Goal: Check status: Check status

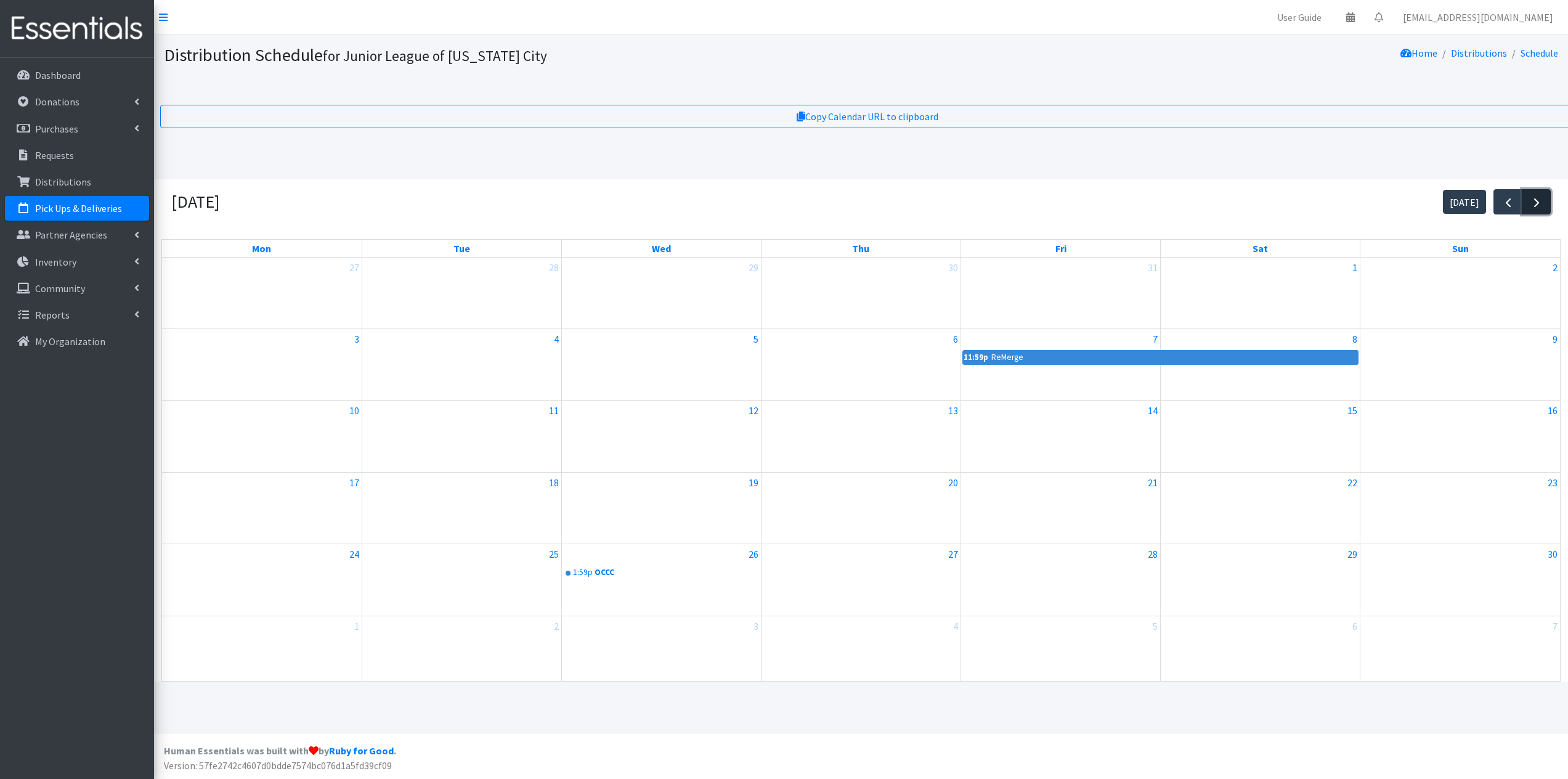
click at [1546, 209] on button "button" at bounding box center [1537, 202] width 29 height 26
click at [496, 510] on div at bounding box center [461, 503] width 199 height 20
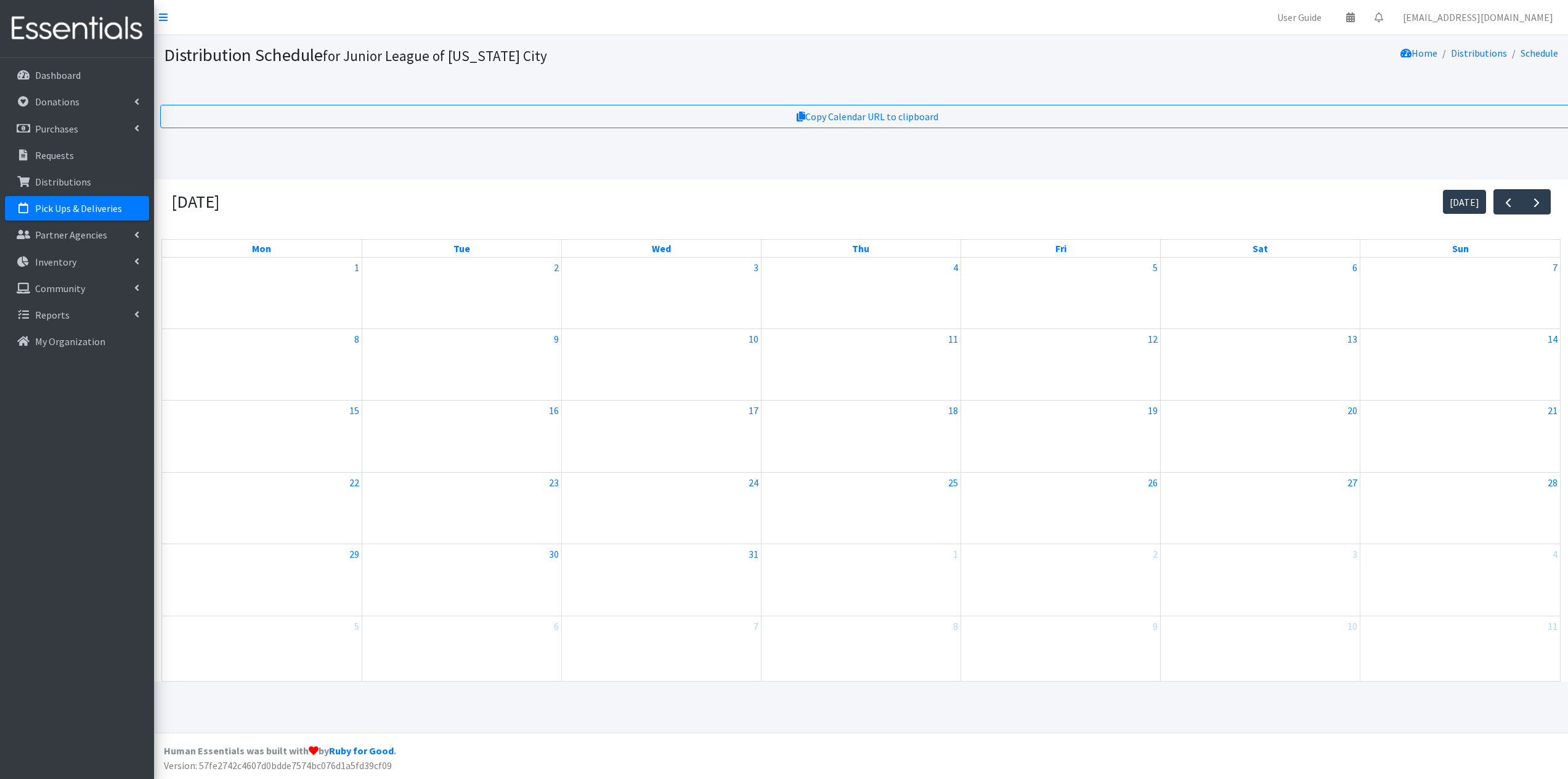
click at [493, 511] on div "23" at bounding box center [461, 508] width 199 height 70
click at [555, 477] on link "23" at bounding box center [554, 482] width 15 height 20
click at [37, 215] on link "Pick Ups & Deliveries" at bounding box center [76, 209] width 144 height 25
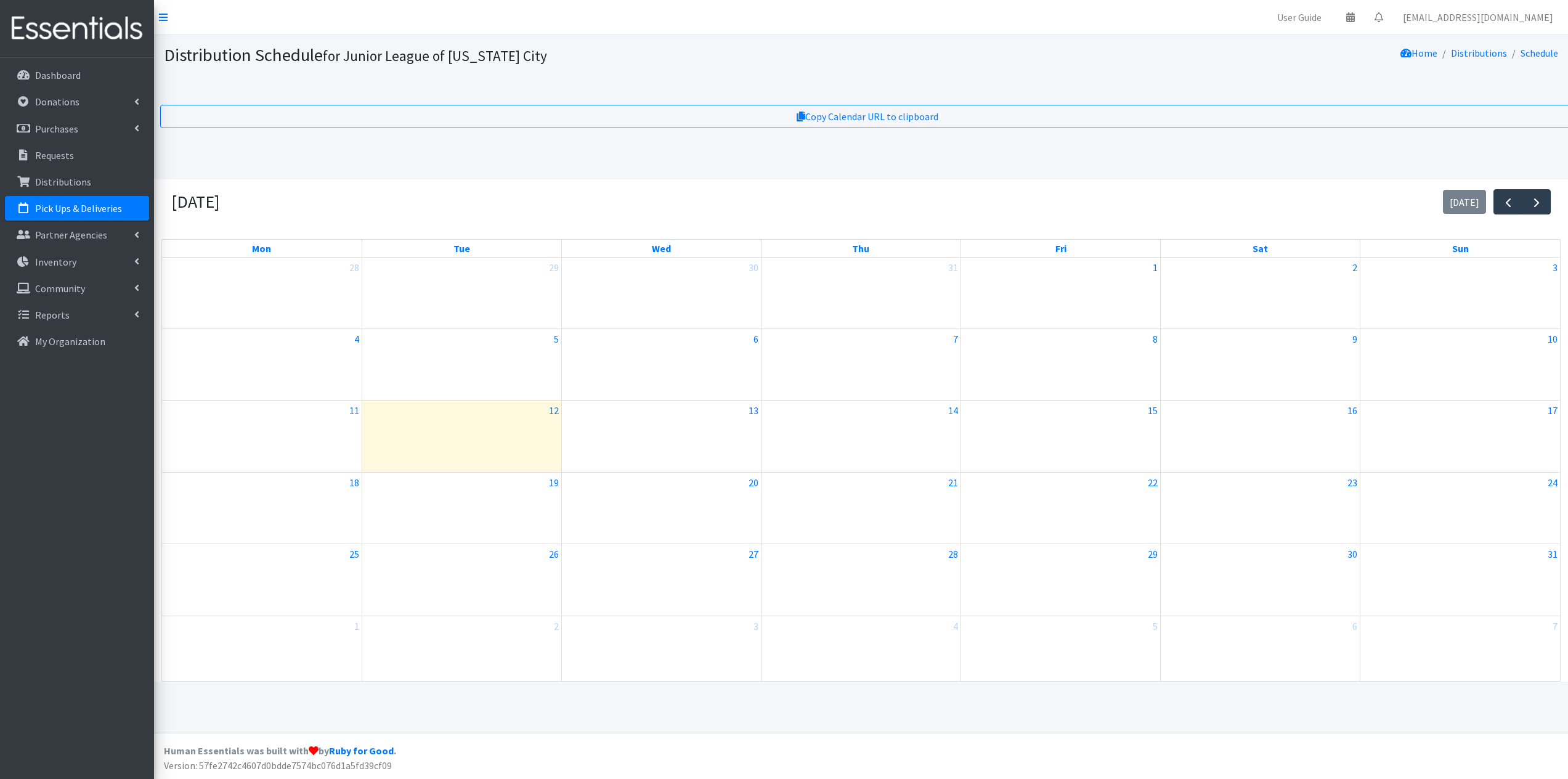
click at [58, 210] on p "Pick Ups & Deliveries" at bounding box center [78, 208] width 87 height 12
click at [560, 411] on link "12" at bounding box center [554, 409] width 15 height 20
click at [1517, 205] on button "button" at bounding box center [1508, 202] width 29 height 26
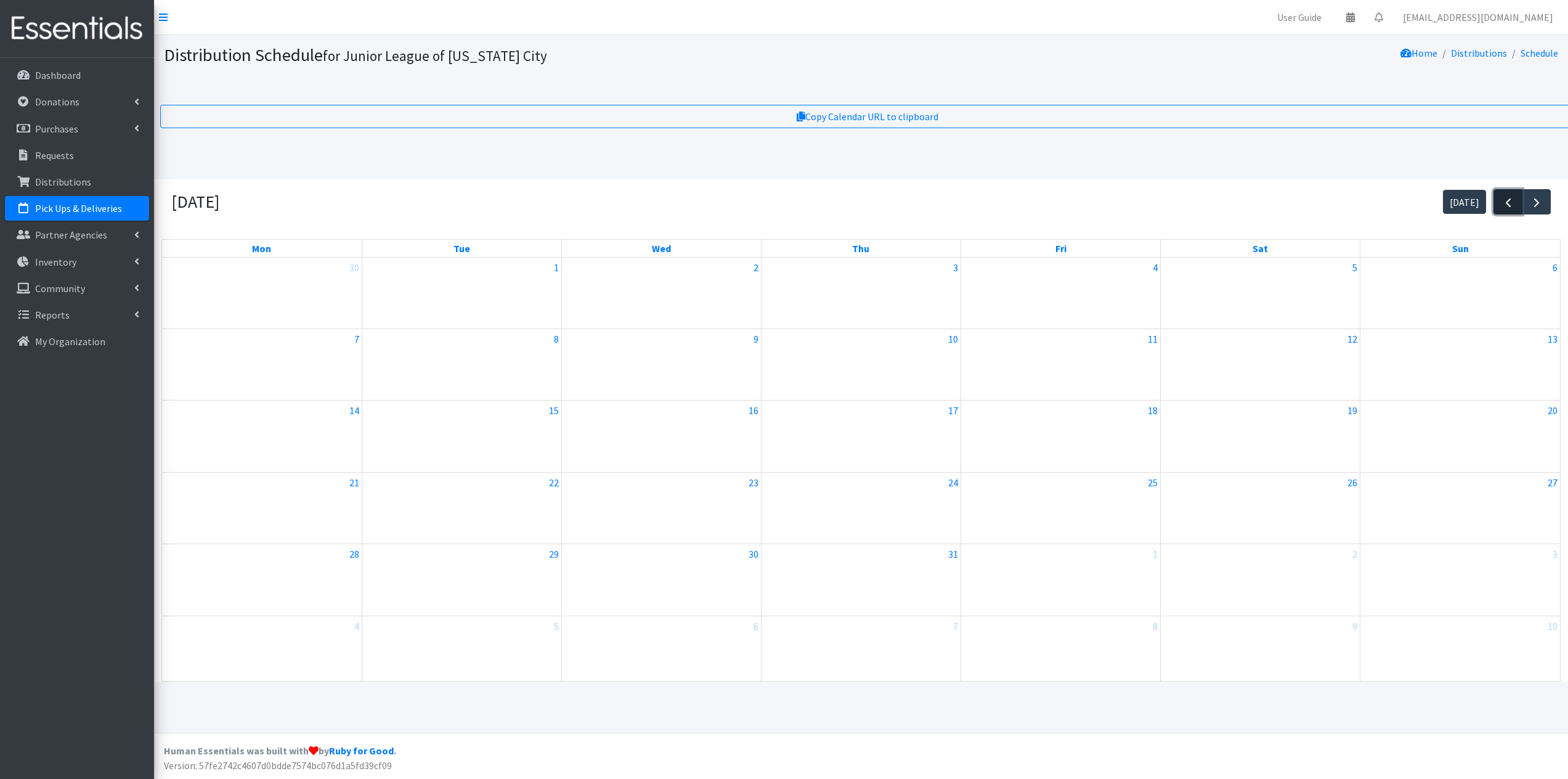
click at [1501, 201] on span "button" at bounding box center [1509, 203] width 15 height 15
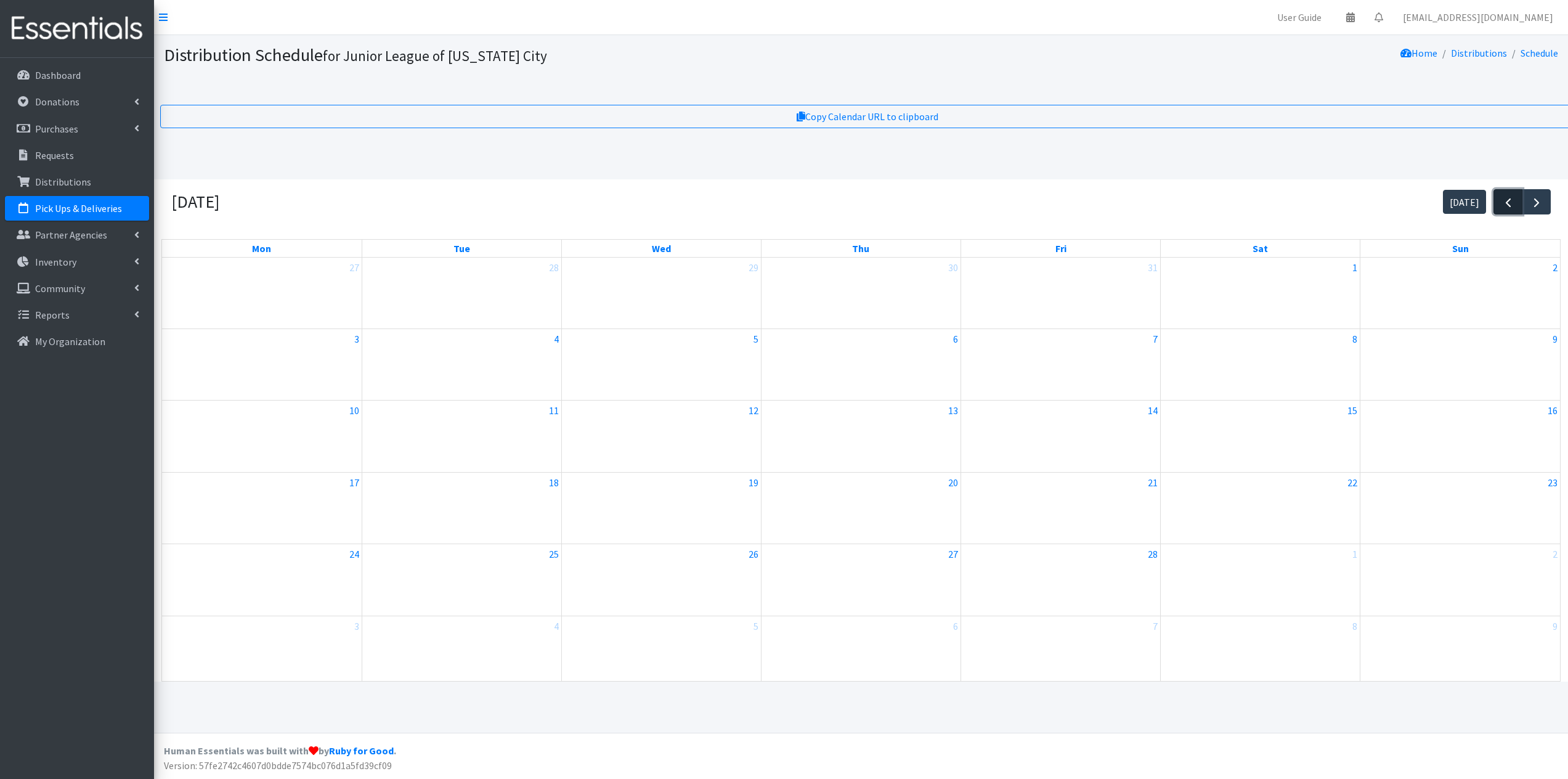
click at [1501, 201] on span "button" at bounding box center [1509, 203] width 15 height 15
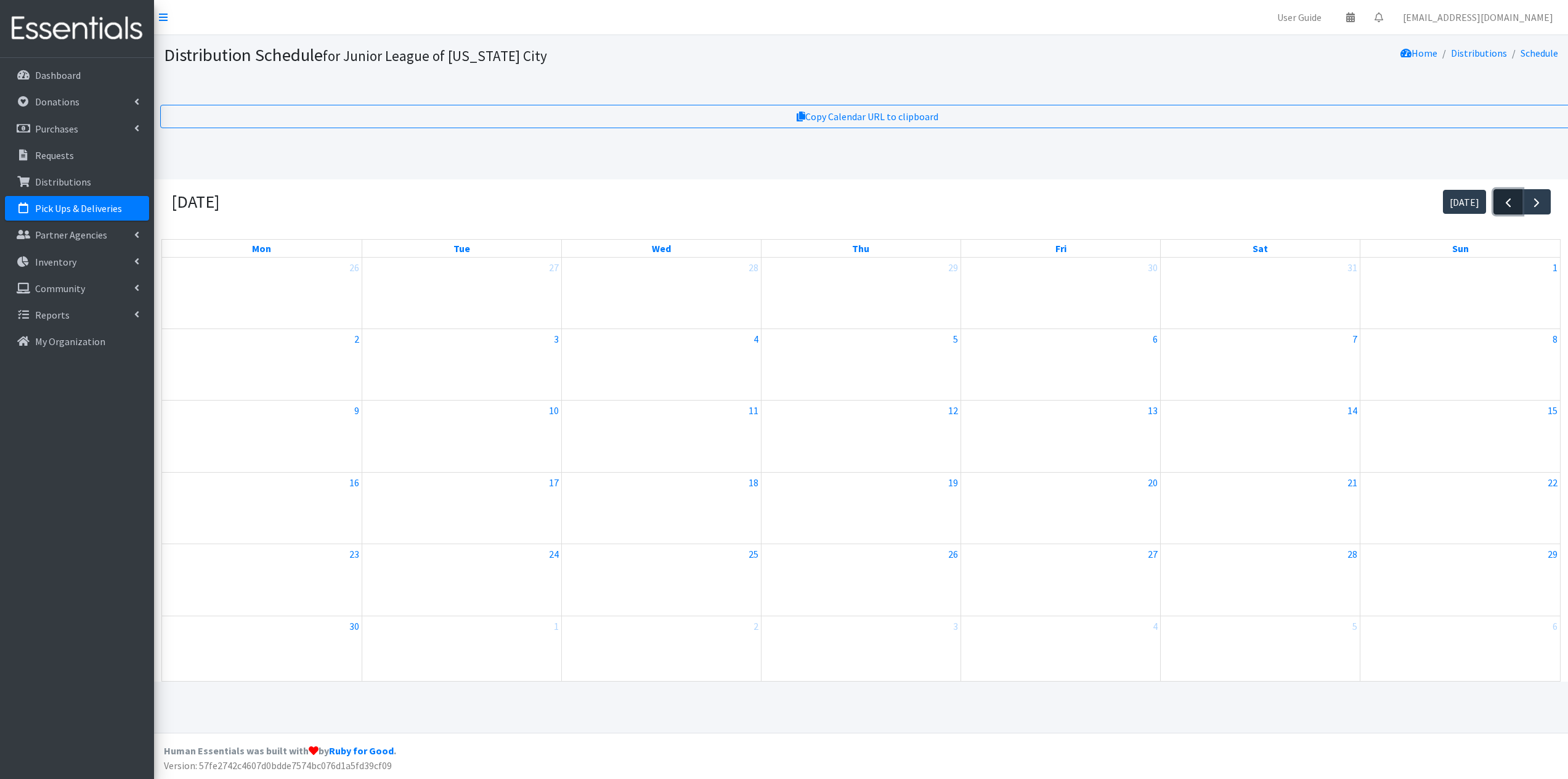
click at [1501, 201] on span "button" at bounding box center [1509, 203] width 15 height 15
click at [552, 485] on link "23" at bounding box center [554, 482] width 15 height 20
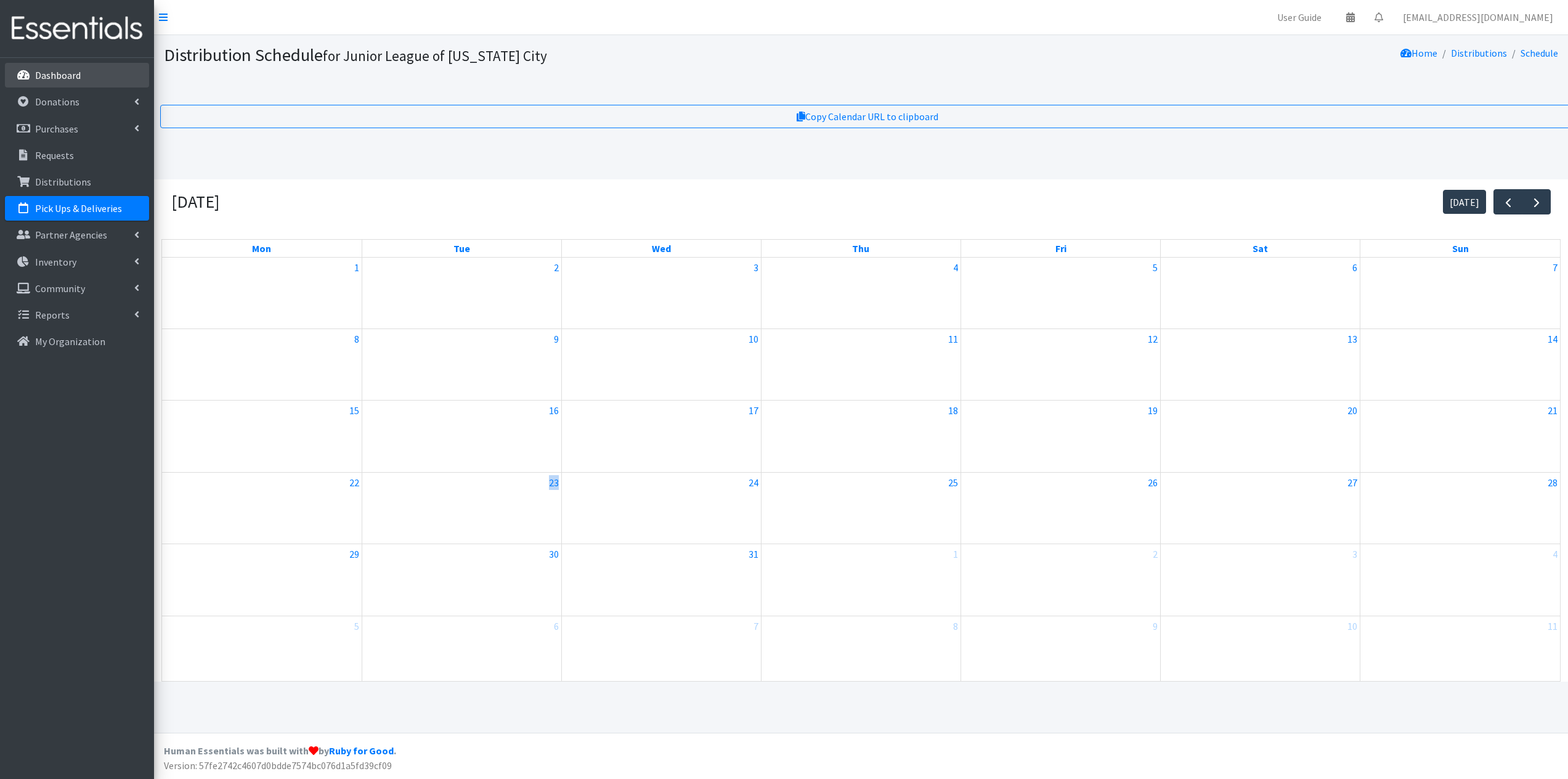
click at [97, 74] on link "Dashboard" at bounding box center [76, 75] width 144 height 25
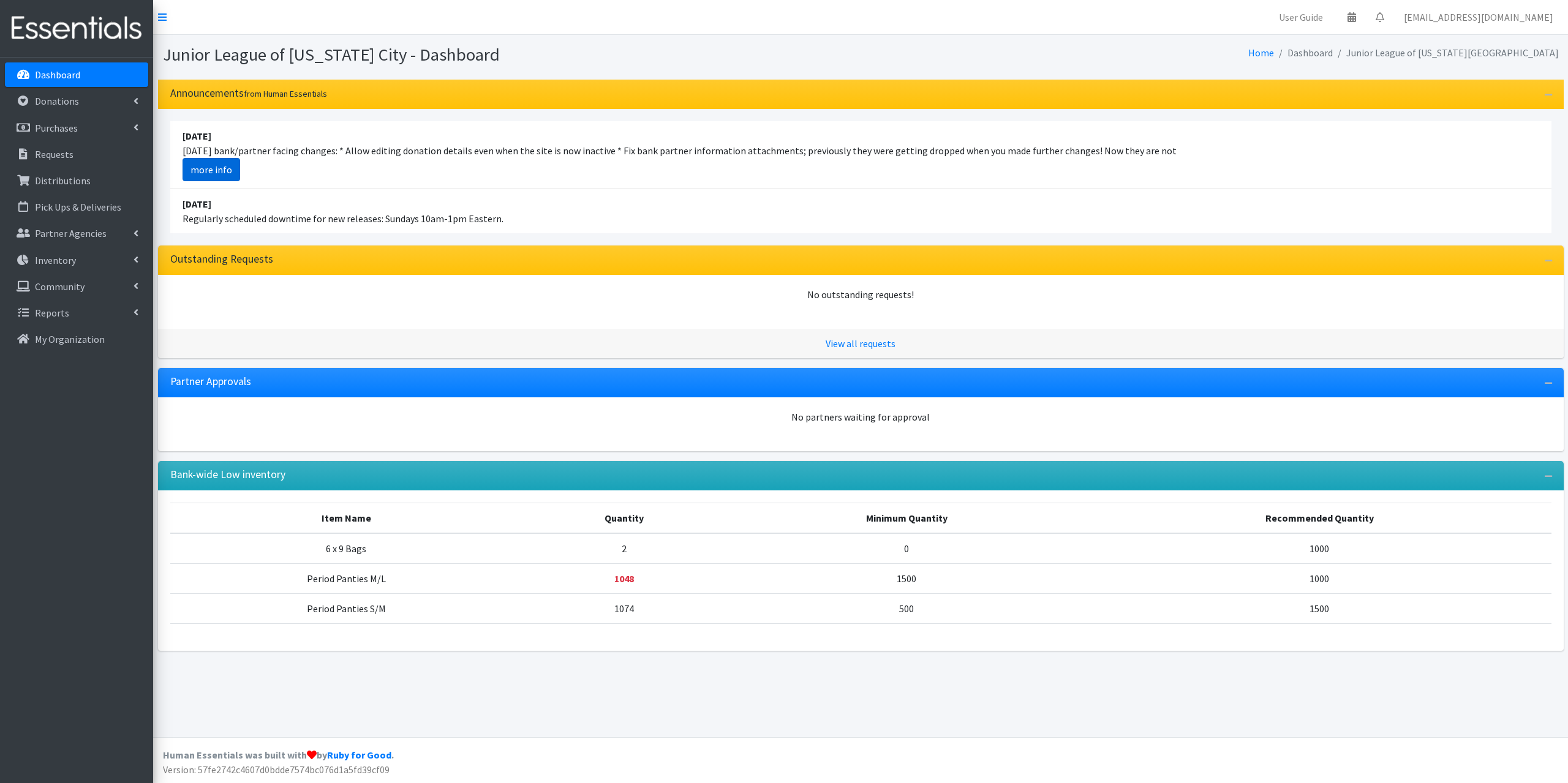
click at [193, 178] on link "more info" at bounding box center [211, 169] width 58 height 24
